Goal: Navigation & Orientation: Find specific page/section

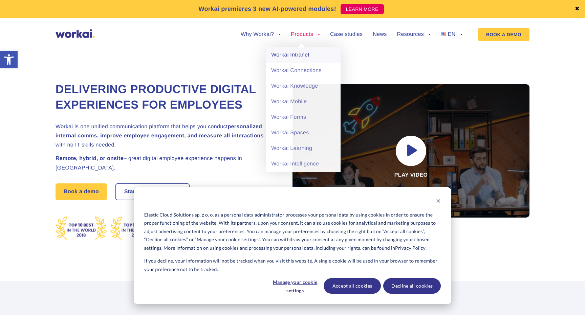
click at [294, 55] on link "Workai Intranet" at bounding box center [303, 55] width 75 height 16
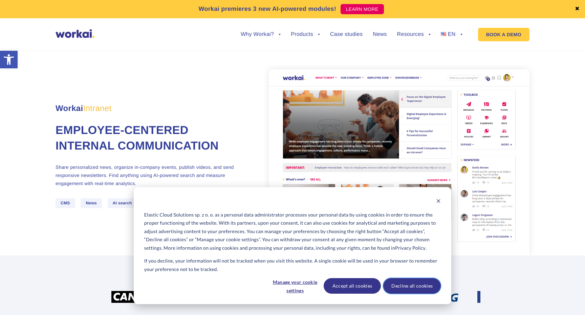
click at [404, 285] on button "Decline all cookies" at bounding box center [412, 286] width 58 height 16
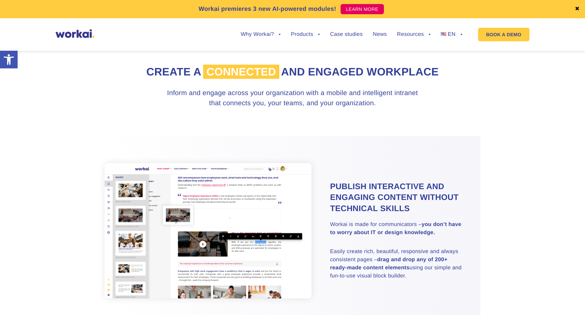
scroll to position [320, 0]
